Goal: Transaction & Acquisition: Purchase product/service

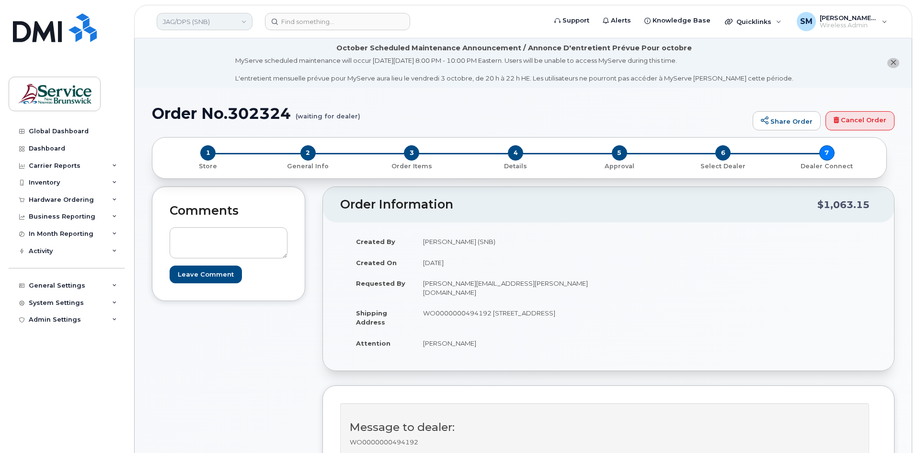
click at [198, 15] on link "JAG/DPS (SNB)" at bounding box center [205, 21] width 96 height 17
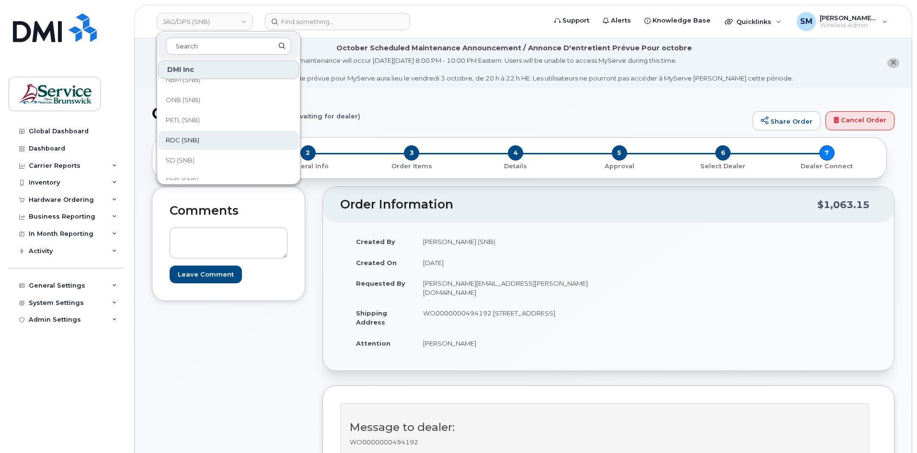
scroll to position [195, 0]
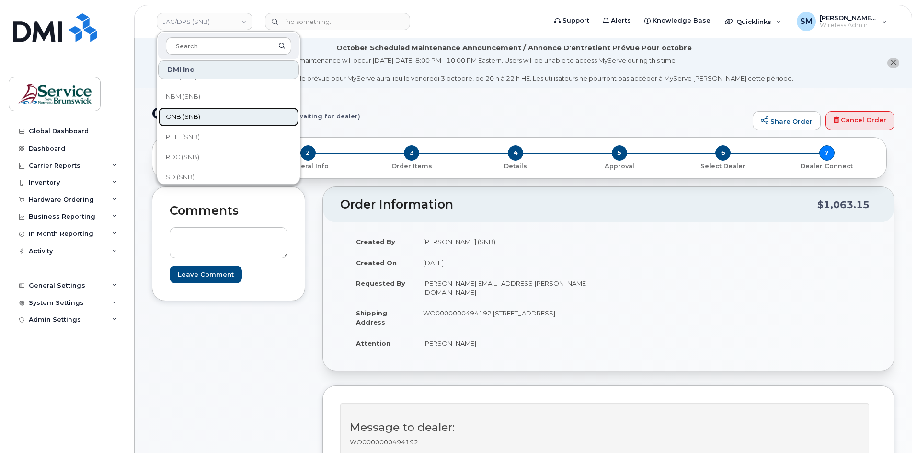
click at [236, 112] on link "ONB (SNB)" at bounding box center [228, 116] width 141 height 19
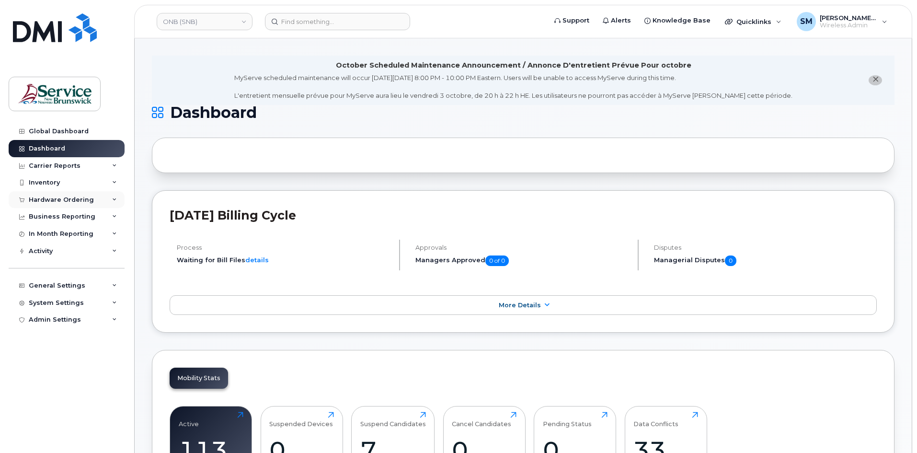
click at [66, 198] on div "Hardware Ordering" at bounding box center [61, 200] width 65 height 8
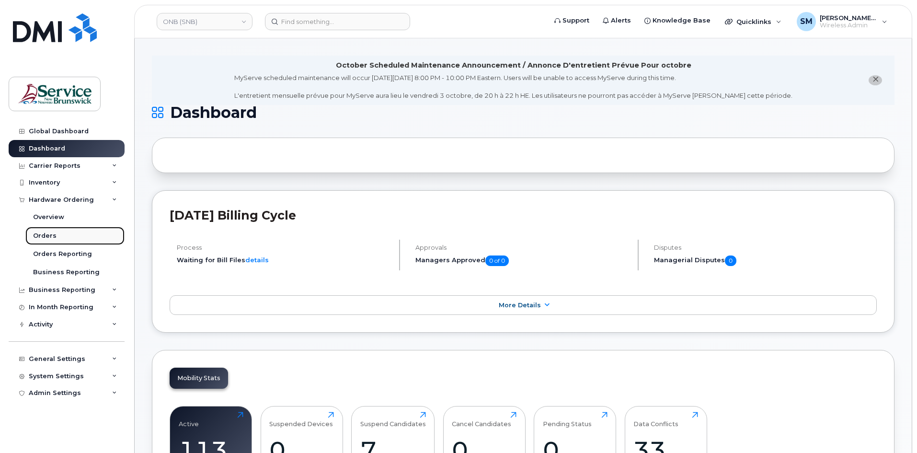
click at [52, 233] on div "Orders" at bounding box center [44, 236] width 23 height 9
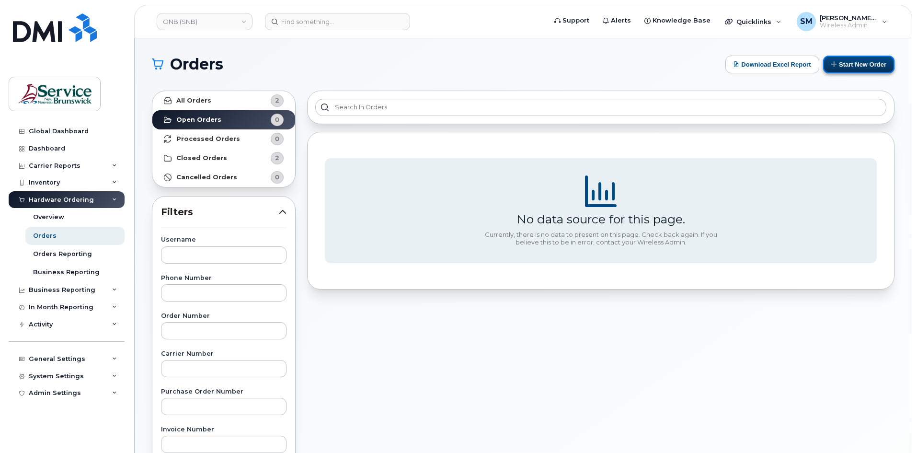
click at [876, 61] on button "Start New Order" at bounding box center [859, 65] width 71 height 18
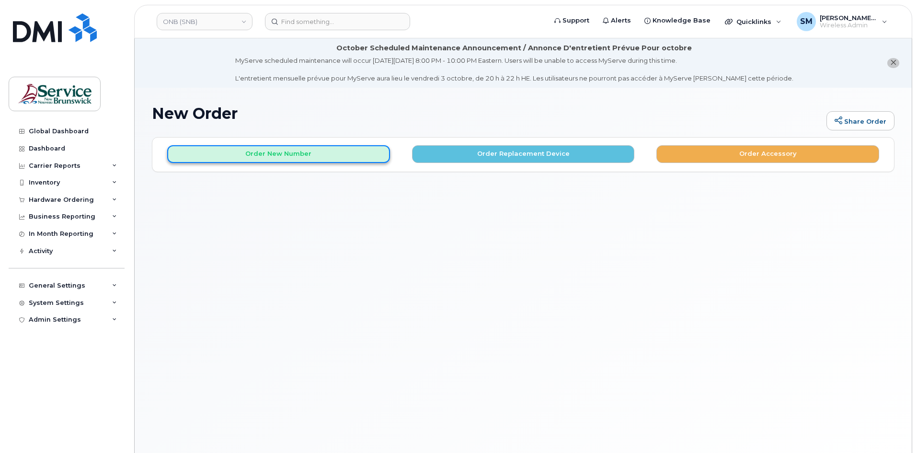
click at [316, 151] on button "Order New Number" at bounding box center [278, 154] width 223 height 18
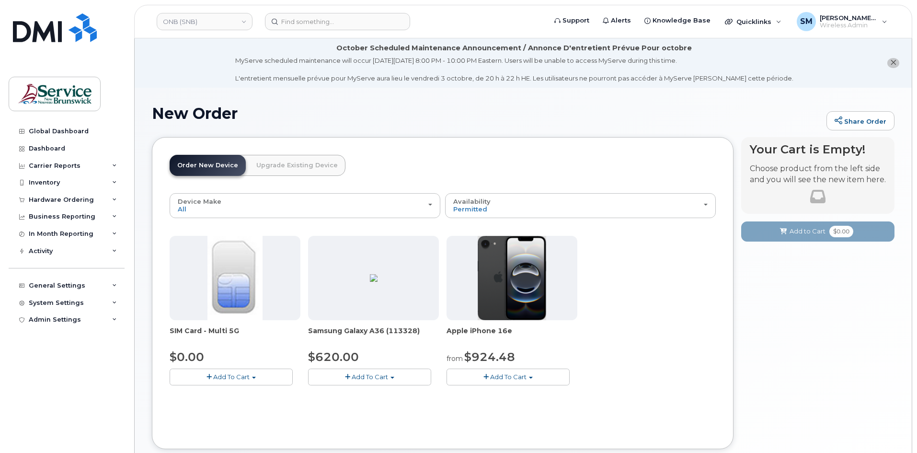
click at [475, 370] on button "Add To Cart" at bounding box center [508, 377] width 123 height 17
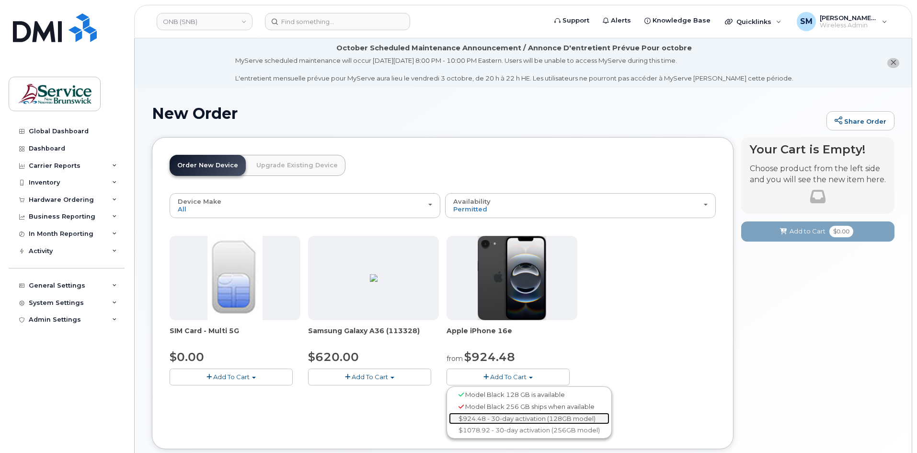
click at [526, 418] on link "$924.48 - 30-day activation (128GB model)" at bounding box center [529, 419] width 161 height 12
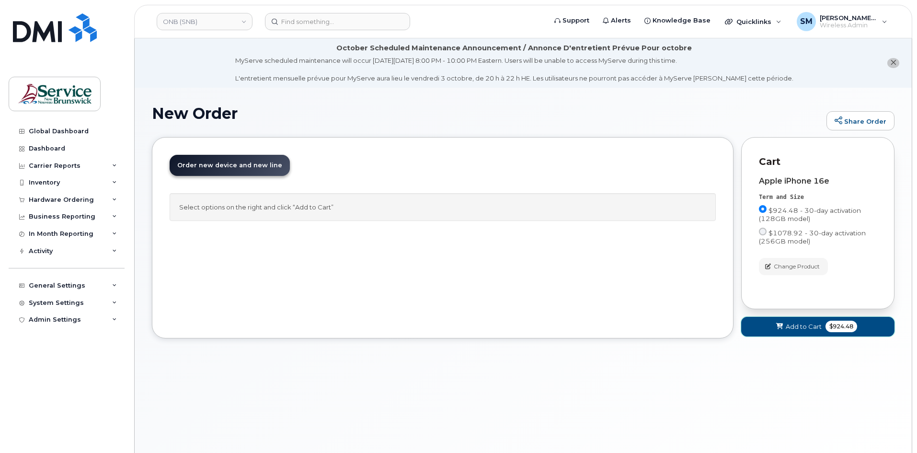
click at [802, 326] on span "Add to Cart" at bounding box center [804, 326] width 36 height 9
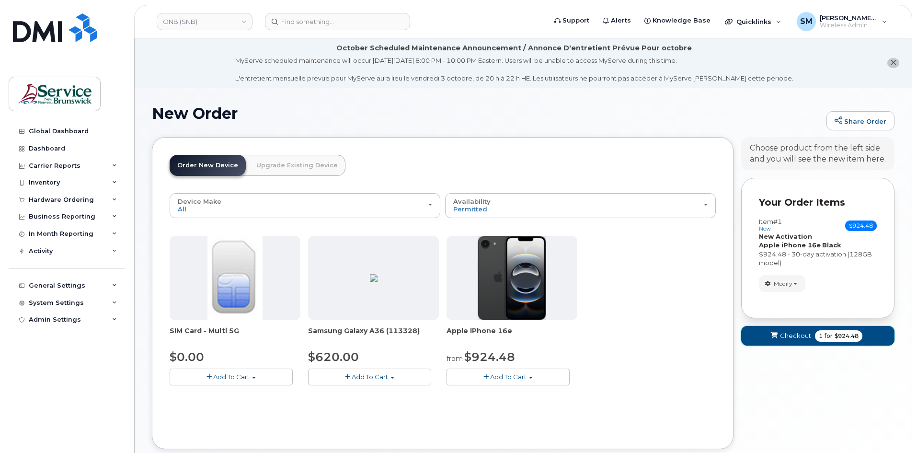
click at [770, 340] on span "submit" at bounding box center [774, 335] width 9 height 9
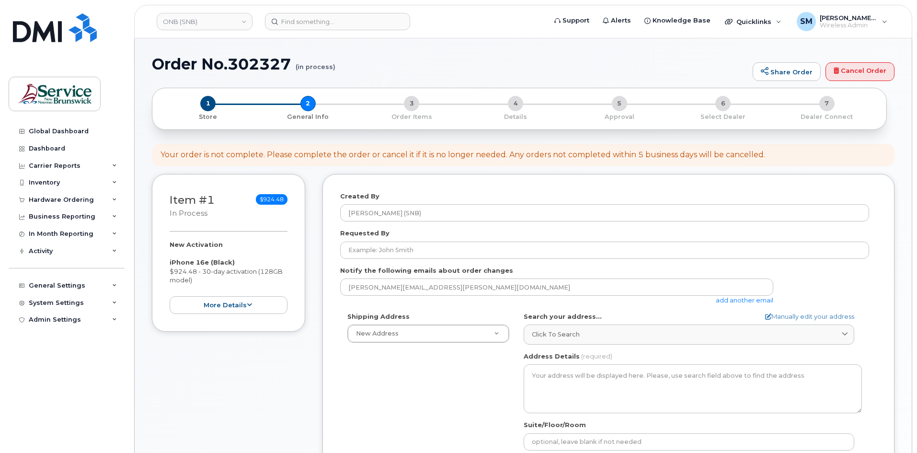
select select
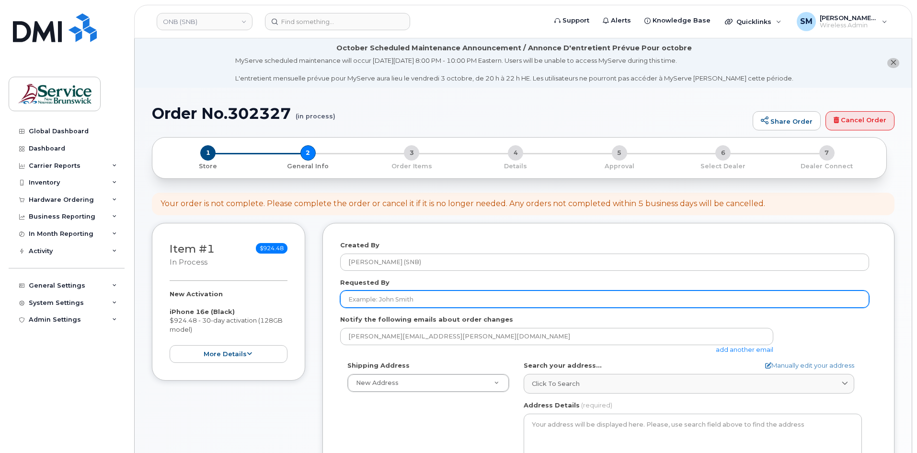
click at [419, 300] on input "Requested By" at bounding box center [604, 298] width 529 height 17
paste input "Jennifer.Deveaux@onbcanada.ca"
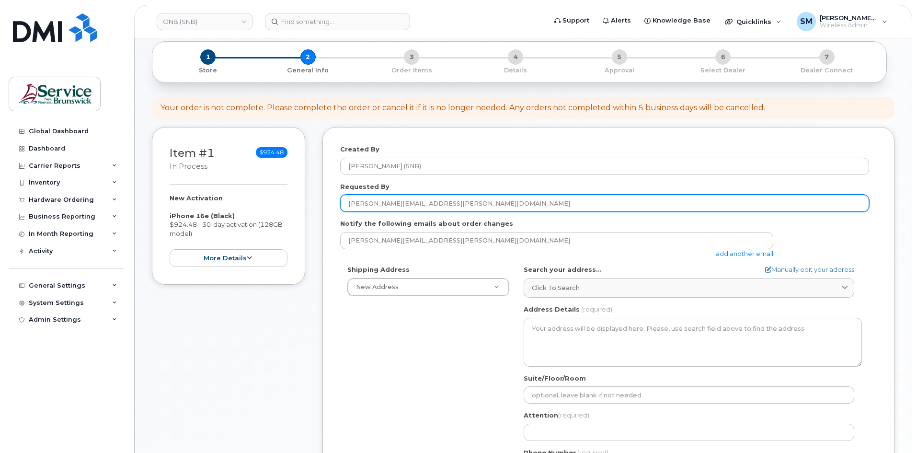
scroll to position [144, 0]
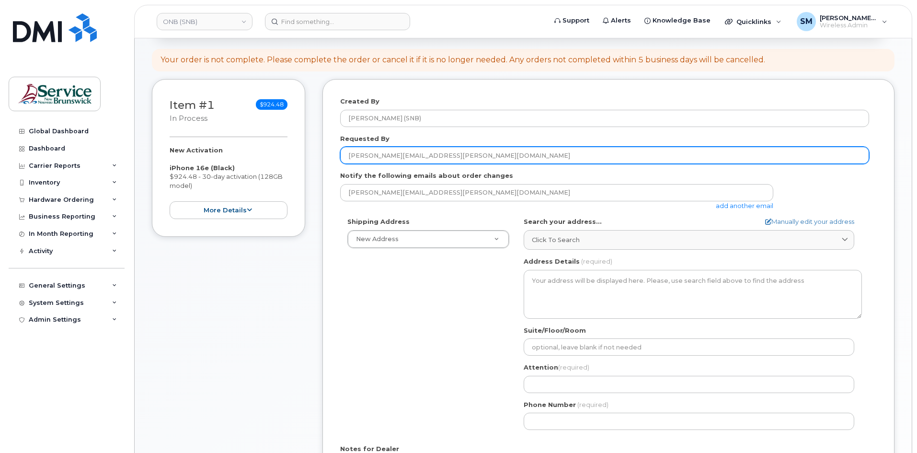
type input "Jennifer.Deveaux@onbcanada.ca"
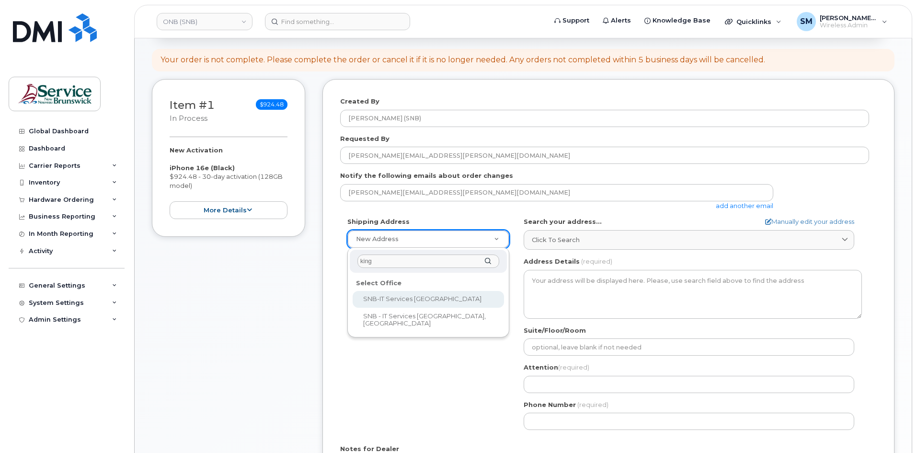
type input "king"
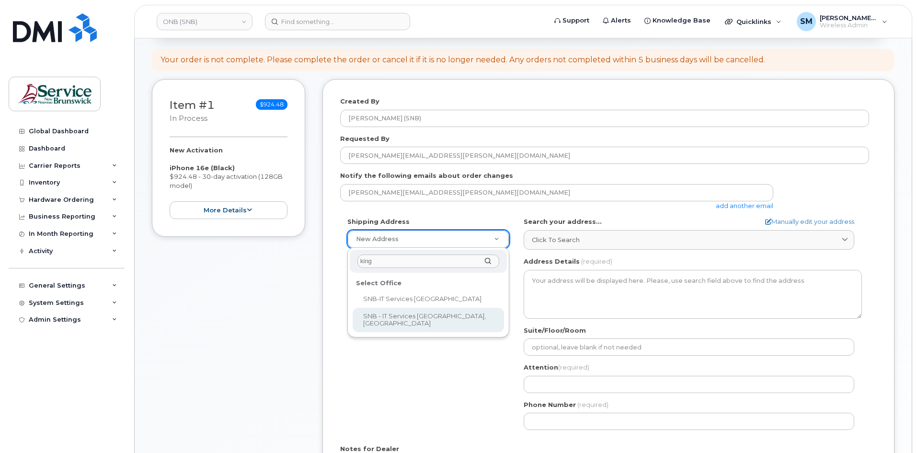
drag, startPoint x: 421, startPoint y: 297, endPoint x: 412, endPoint y: 319, distance: 23.6
select select
type textarea "526-440 King St Fredericton New Brunswick E3B 5H8"
type input "Chris Estey/Scott Sanford"
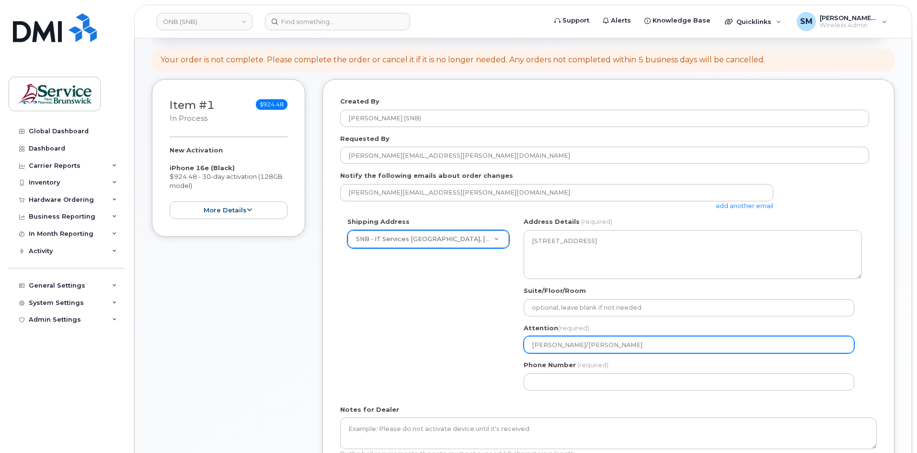
click at [436, 351] on div "Shipping Address SNB - IT Services King Tower, Kings Place New Address ASD-E Ma…" at bounding box center [604, 307] width 529 height 180
paste input "/ Luc Cormier"
select select
type input "Chris Estey / Luc Cormier"
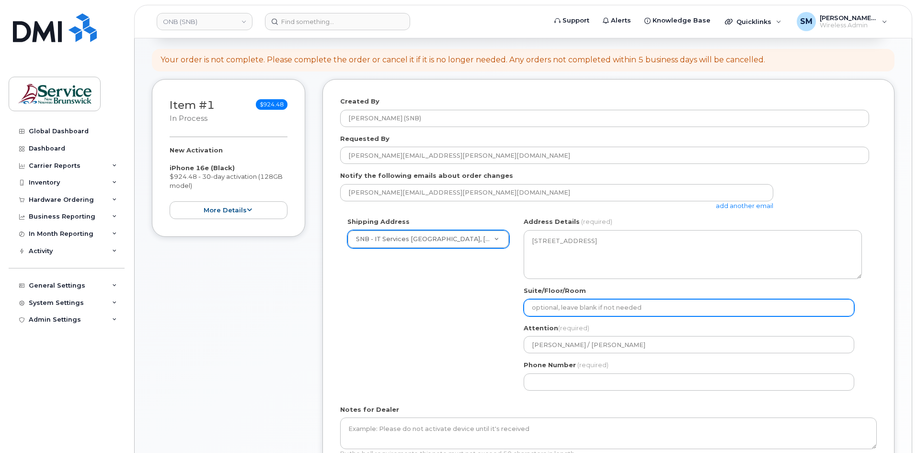
click at [607, 304] on input "Suite/Floor/Room" at bounding box center [689, 307] width 331 height 17
paste input "WO0000000494353"
select select
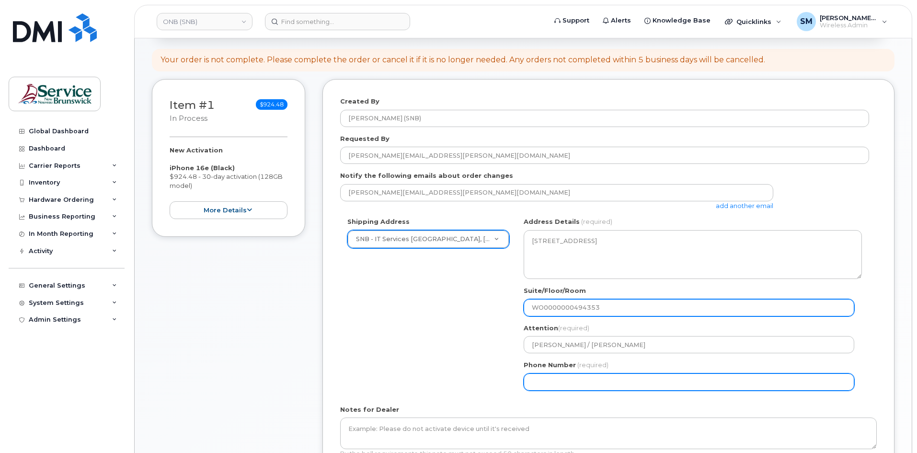
type input "WO0000000494353"
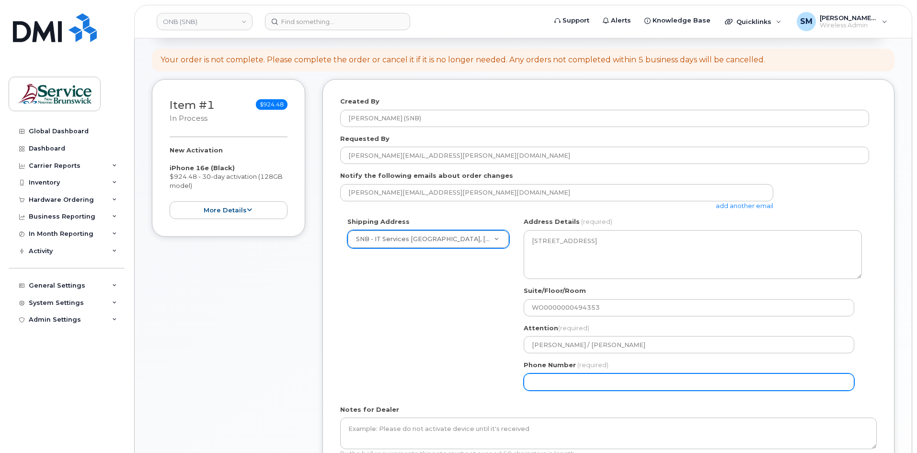
click at [621, 382] on input "Phone Number" at bounding box center [689, 381] width 331 height 17
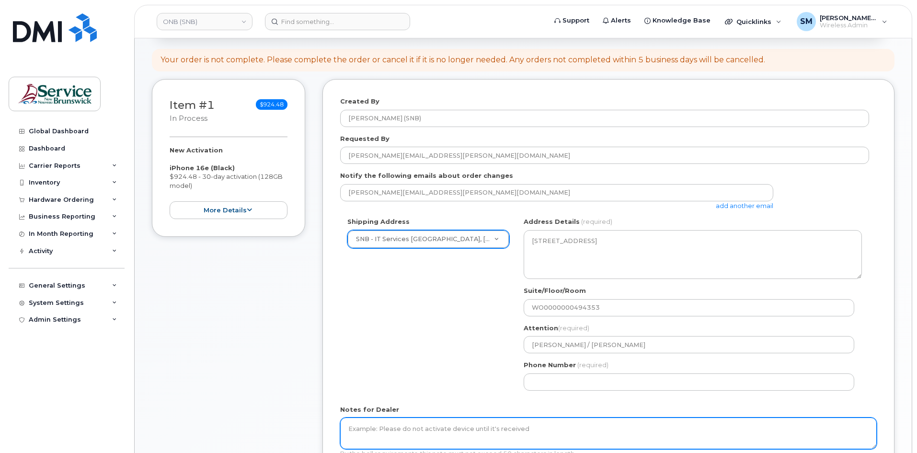
drag, startPoint x: 621, startPoint y: 382, endPoint x: 517, endPoint y: 430, distance: 114.1
click at [517, 430] on textarea "Notes for Dealer" at bounding box center [608, 434] width 537 height 32
paste textarea "WO0000000494353"
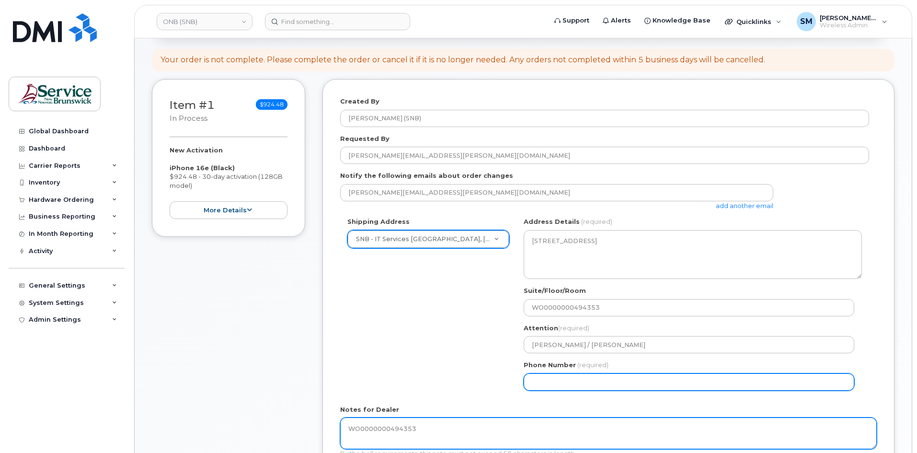
type textarea "WO0000000494353"
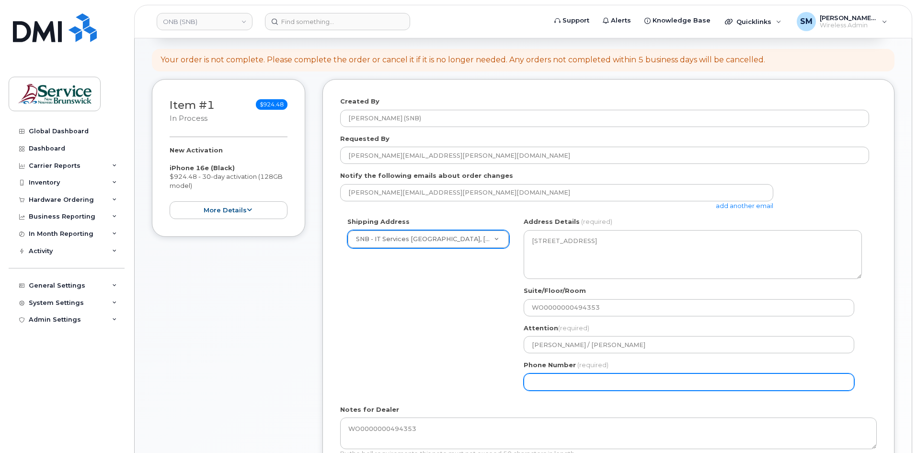
click at [589, 376] on input "Phone Number" at bounding box center [689, 381] width 331 height 17
select select
type input "506639633"
select select
type input "5066396338"
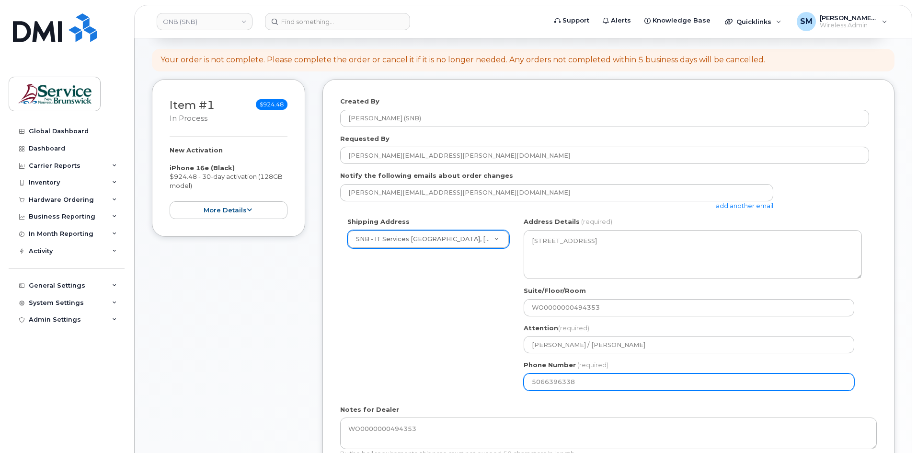
select select
type input "5066396337"
select select
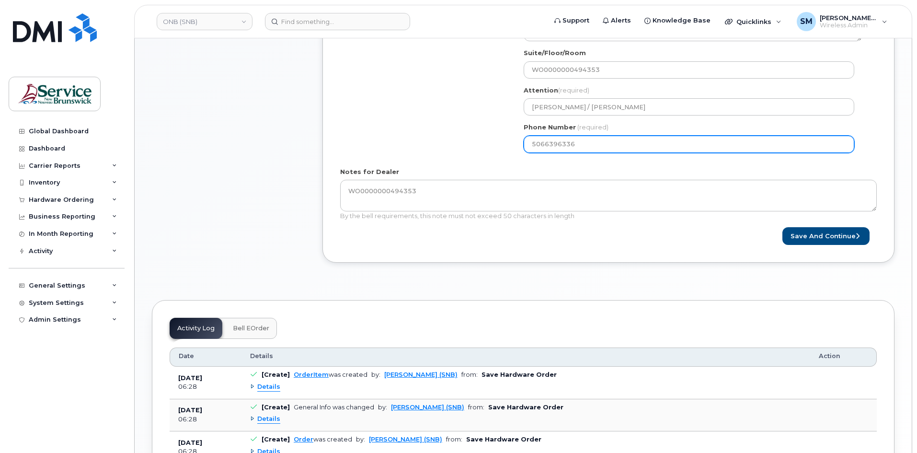
scroll to position [383, 0]
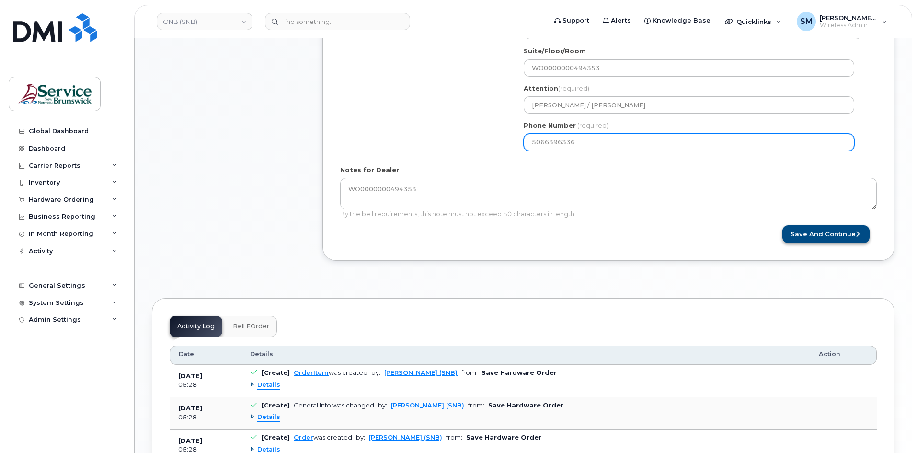
type input "5066396336"
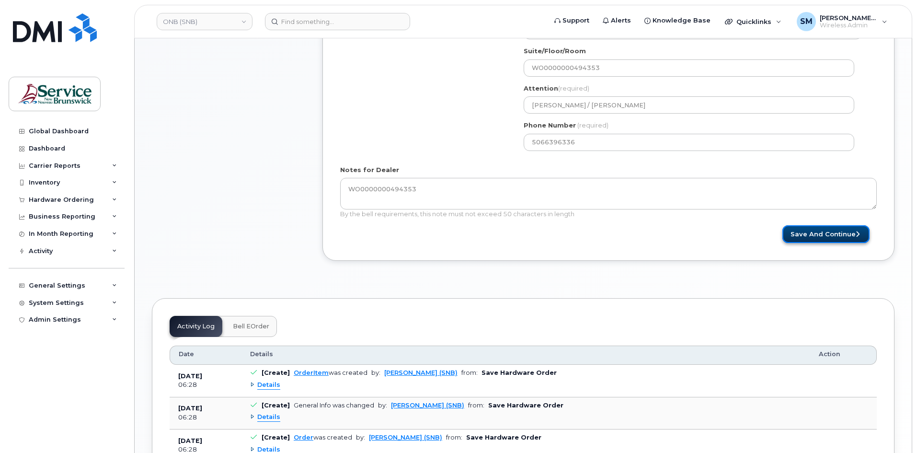
click at [807, 231] on button "Save and Continue" at bounding box center [826, 234] width 87 height 18
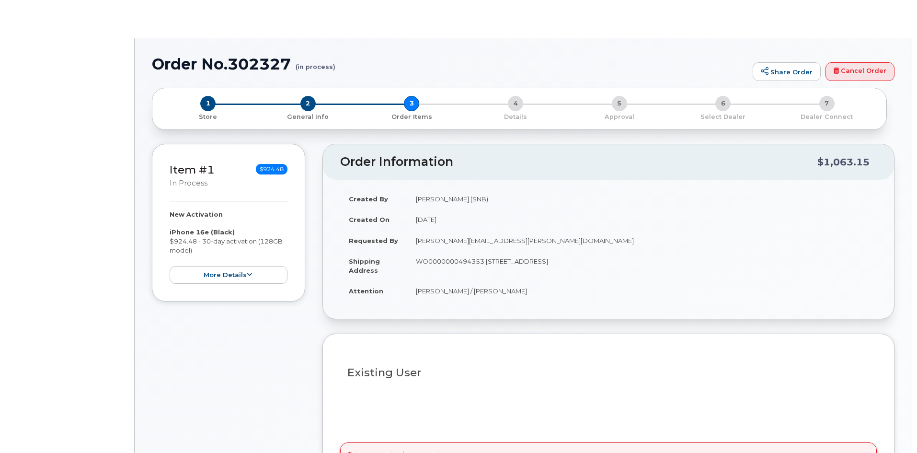
select select
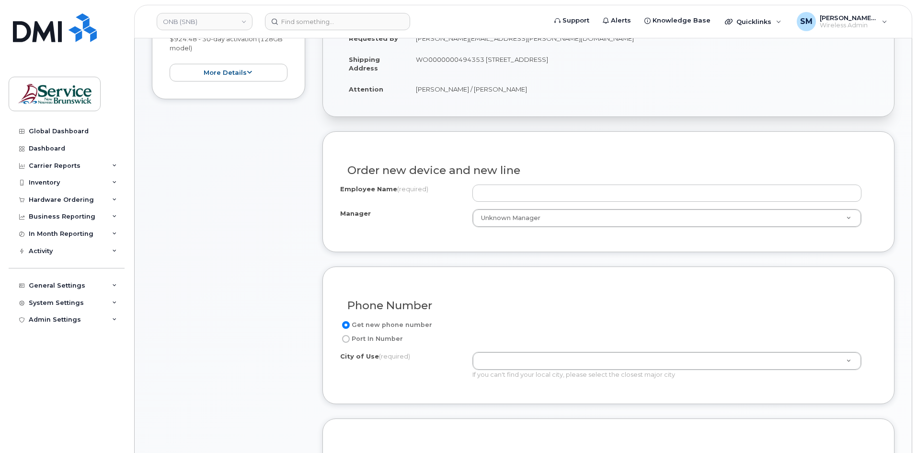
scroll to position [288, 0]
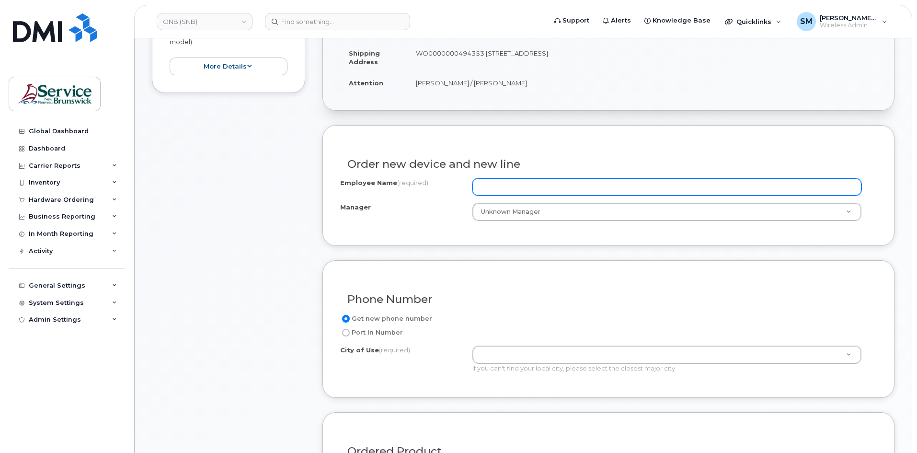
click at [565, 182] on input "Employee Name (required)" at bounding box center [667, 186] width 389 height 17
click at [514, 187] on input "Employee Name (required)" at bounding box center [667, 186] width 389 height 17
paste input "Bhaanvi Rai"
type input "Bhaanvi Rai"
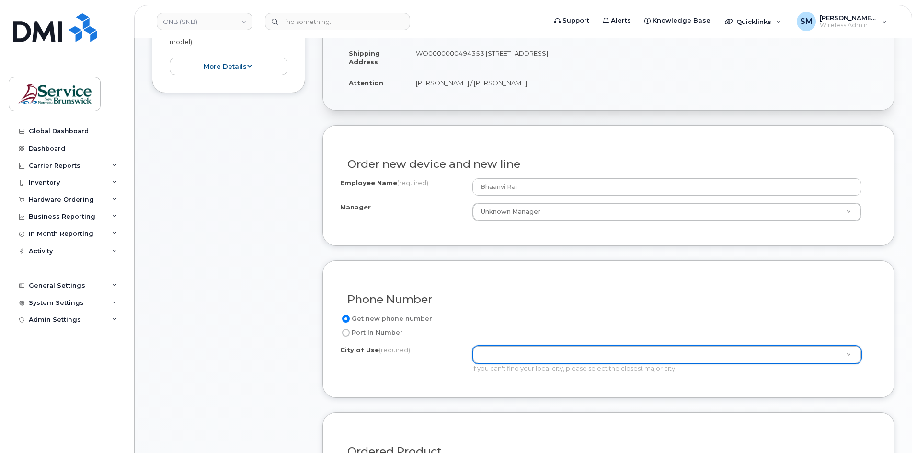
drag, startPoint x: 576, startPoint y: 350, endPoint x: 526, endPoint y: 335, distance: 52.2
click at [521, 330] on div "Port In Number" at bounding box center [604, 333] width 529 height 12
click at [782, 364] on div at bounding box center [667, 355] width 389 height 18
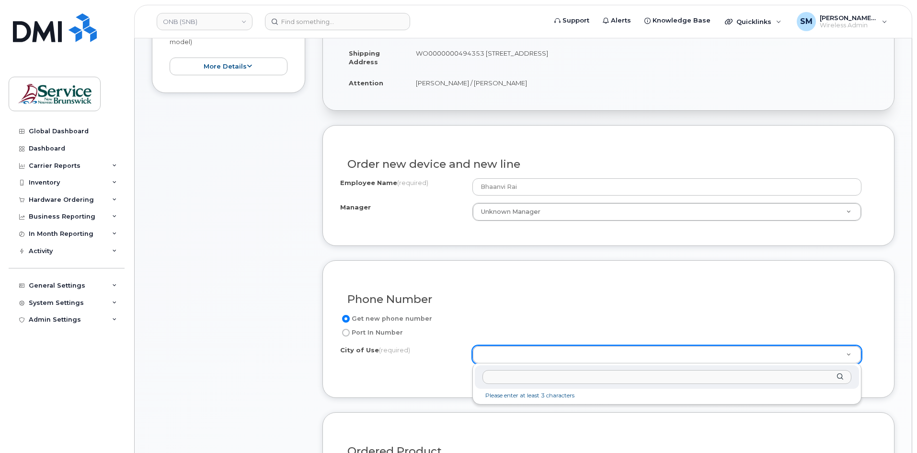
paste input "50.5001.5001.6072.XPPP.0000.XONB43"
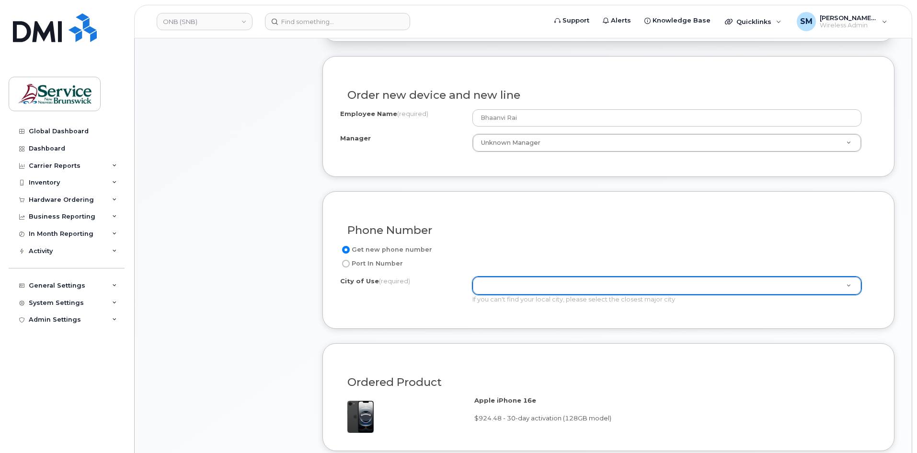
scroll to position [479, 0]
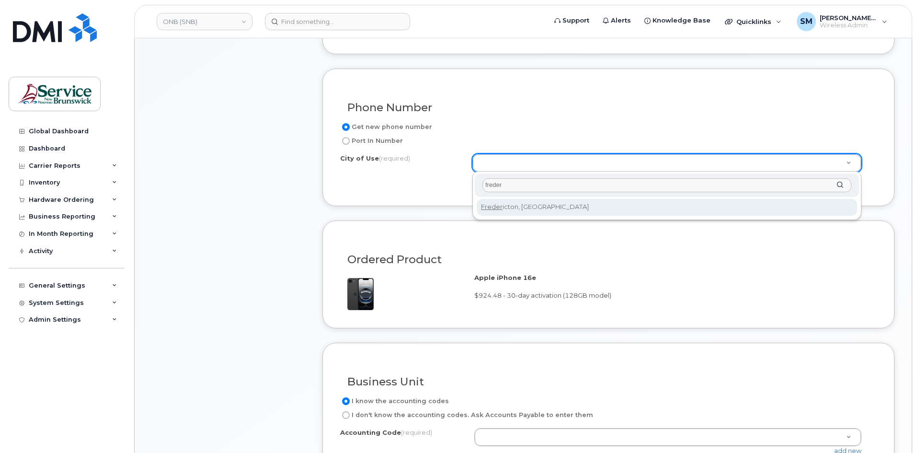
type input "freder"
type input "1578"
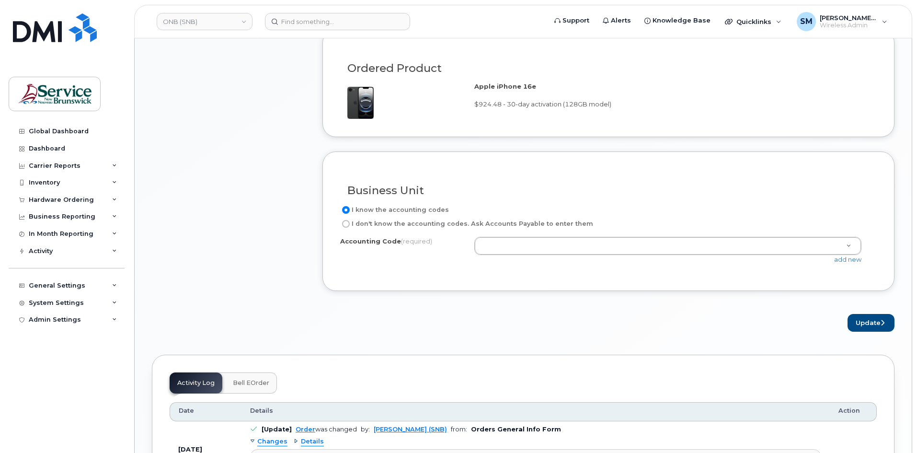
scroll to position [671, 0]
click at [839, 258] on link "add new" at bounding box center [848, 259] width 27 height 8
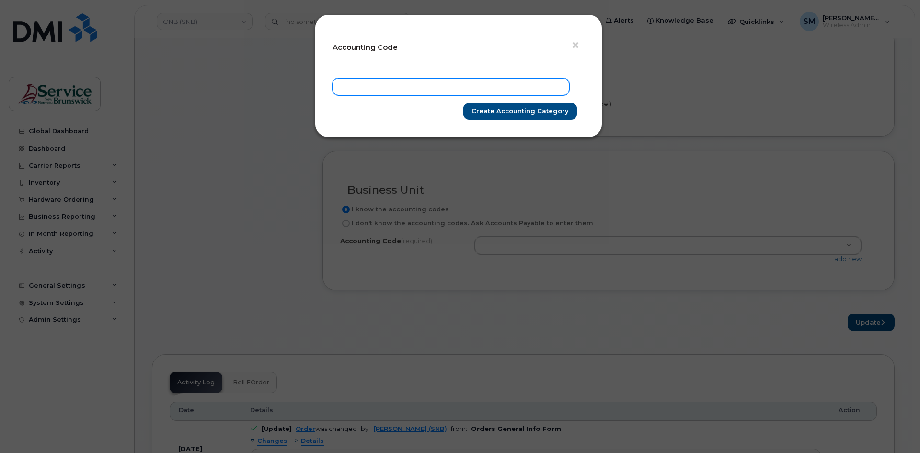
drag, startPoint x: 466, startPoint y: 77, endPoint x: 449, endPoint y: 89, distance: 21.3
paste input "50.5001.5001.6072.XPPP.0000.XONB43"
type input "50.5001.5001.6072.XPPP.0000.XONB43"
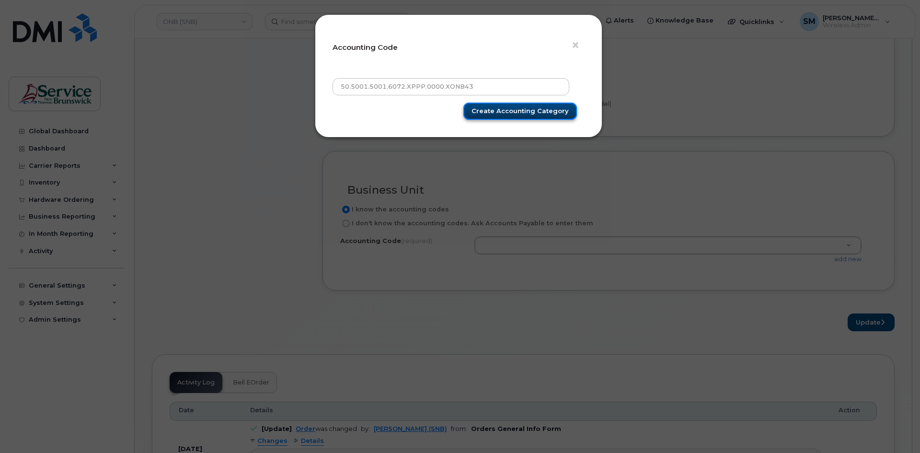
click at [550, 107] on input "Create Accounting category" at bounding box center [521, 112] width 114 height 18
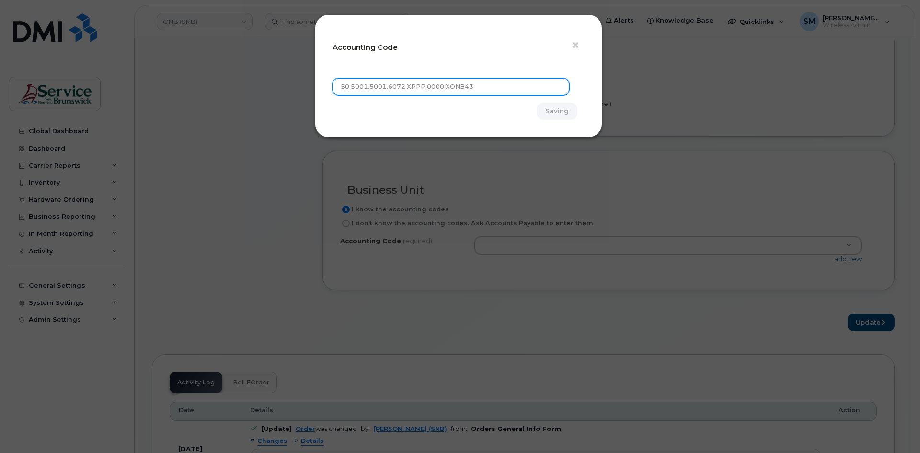
type input "Create Accounting category"
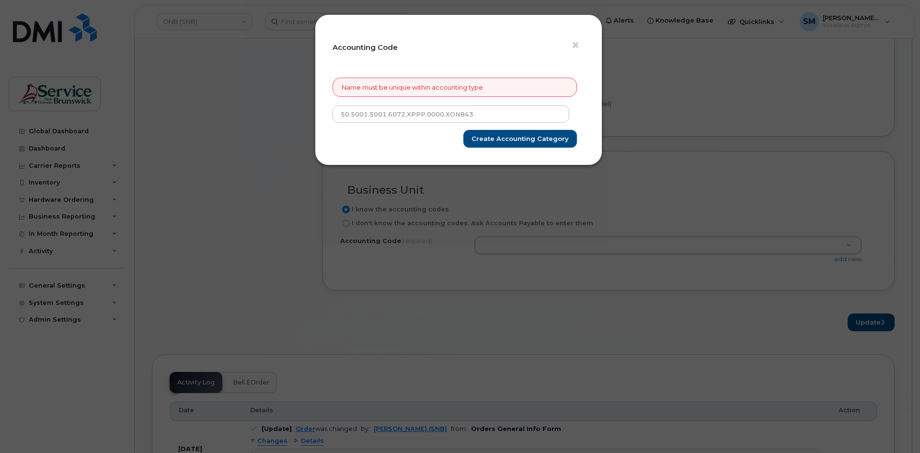
click at [571, 44] on h4 "Accounting Code" at bounding box center [459, 48] width 252 height 8
click at [573, 40] on span "×" at bounding box center [575, 45] width 9 height 18
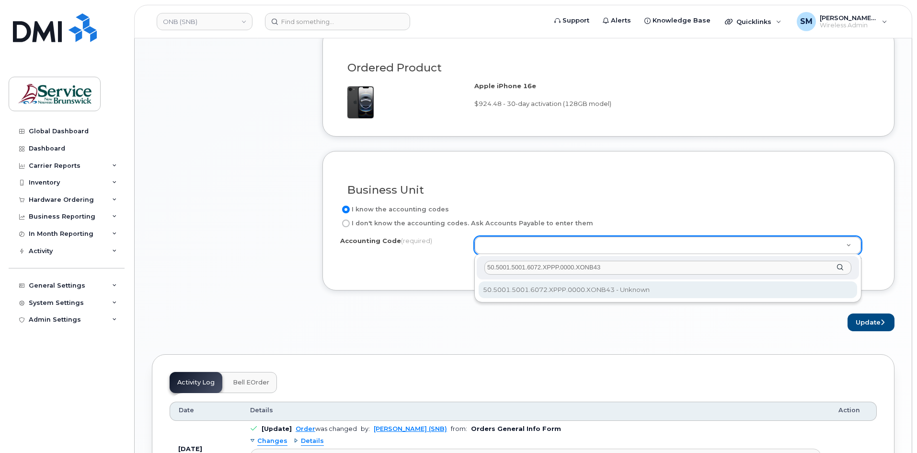
type input "50.5001.5001.6072.XPPP.0000.XONB43"
select select "50.5001.5001.6072.XPPP.0000.XONB43"
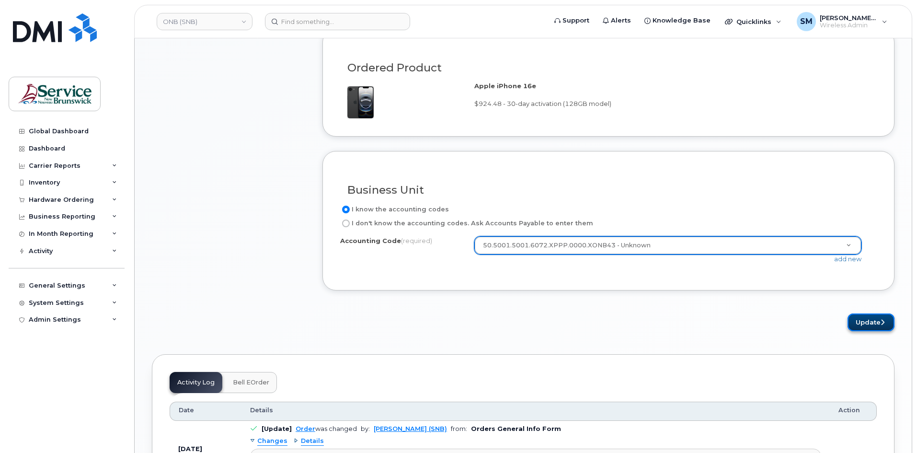
click at [867, 324] on button "Update" at bounding box center [871, 322] width 47 height 18
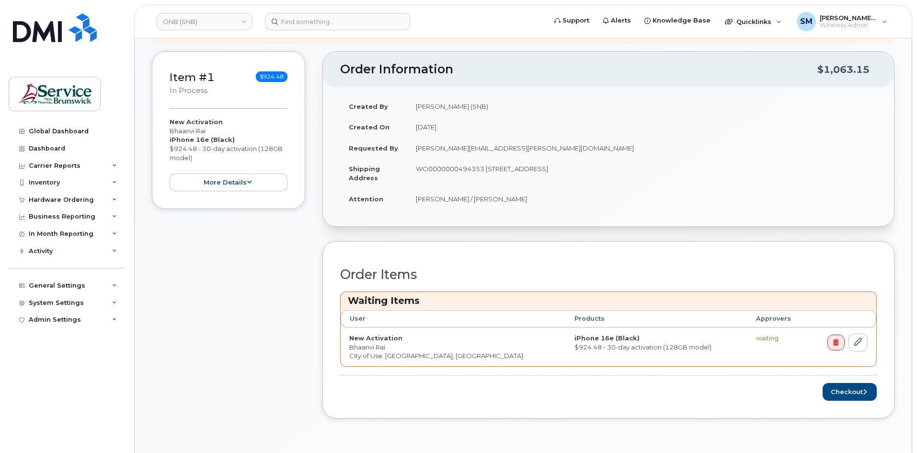
scroll to position [240, 0]
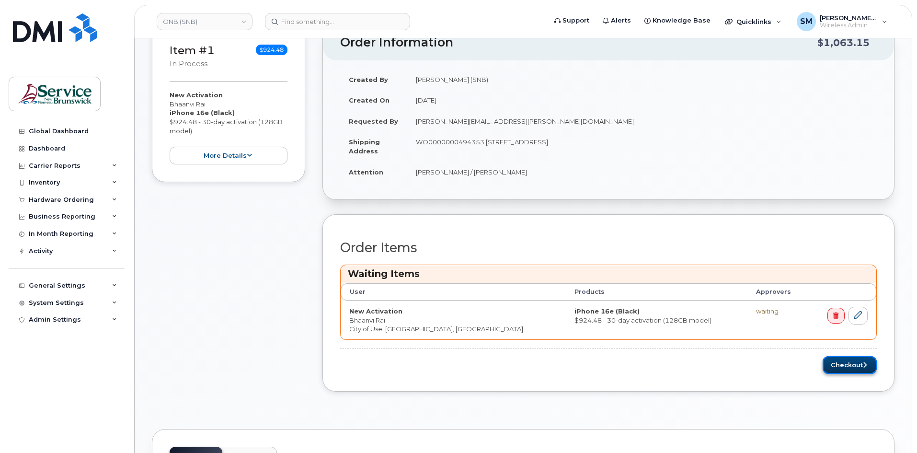
click at [864, 366] on icon "submit" at bounding box center [865, 365] width 4 height 6
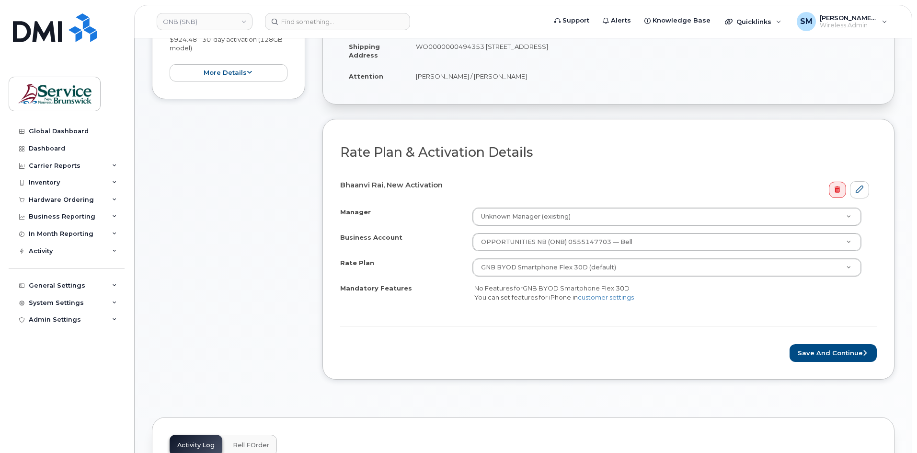
scroll to position [288, 0]
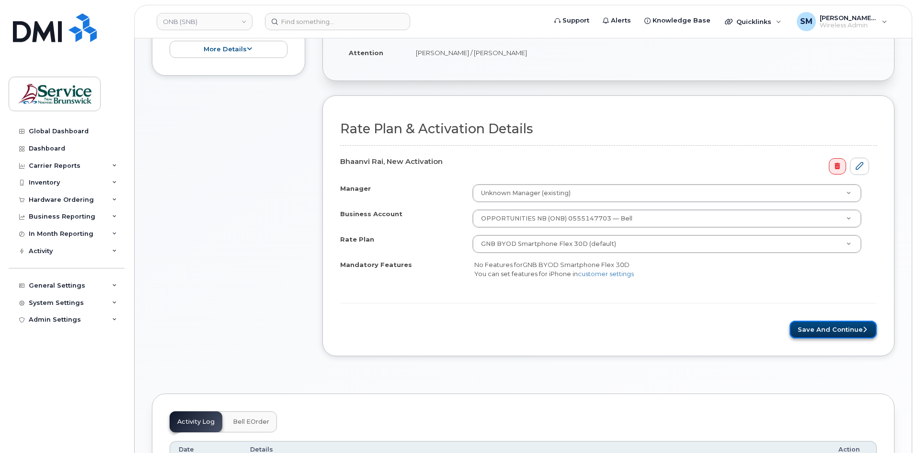
click at [823, 332] on button "Save and Continue" at bounding box center [833, 330] width 87 height 18
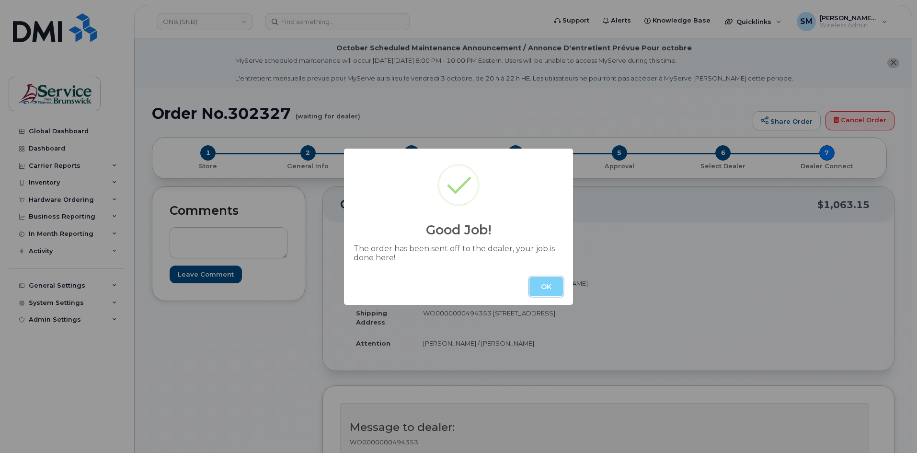
drag, startPoint x: 535, startPoint y: 284, endPoint x: 540, endPoint y: 280, distance: 5.8
click at [536, 284] on button "OK" at bounding box center [547, 286] width 34 height 19
